Goal: Task Accomplishment & Management: Manage account settings

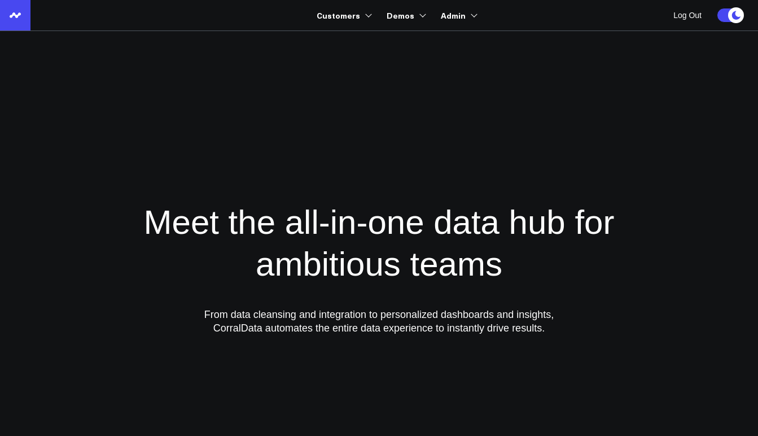
click at [16, 10] on icon at bounding box center [15, 15] width 14 height 14
click at [16, 20] on icon at bounding box center [15, 15] width 14 height 14
click at [382, 365] on link "Turnwell Mental Health" at bounding box center [459, 369] width 294 height 24
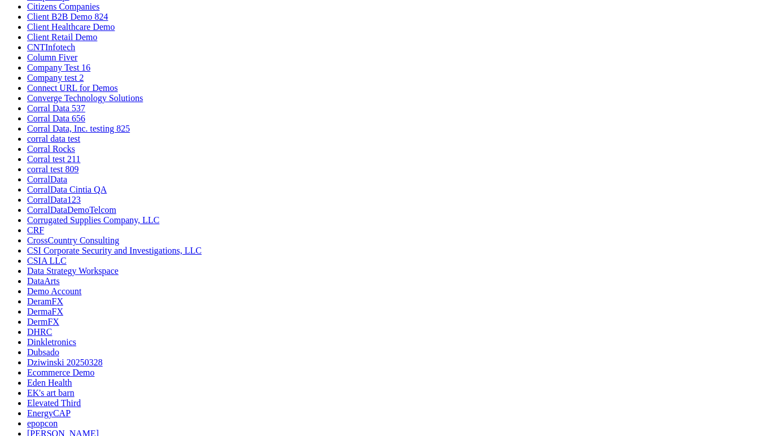
scroll to position [84, 0]
type input "Paylocity"
